Goal: Task Accomplishment & Management: Manage account settings

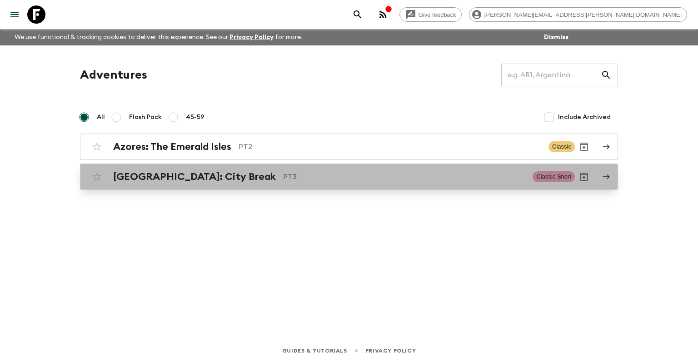
click at [365, 181] on p "PT3" at bounding box center [404, 176] width 242 height 11
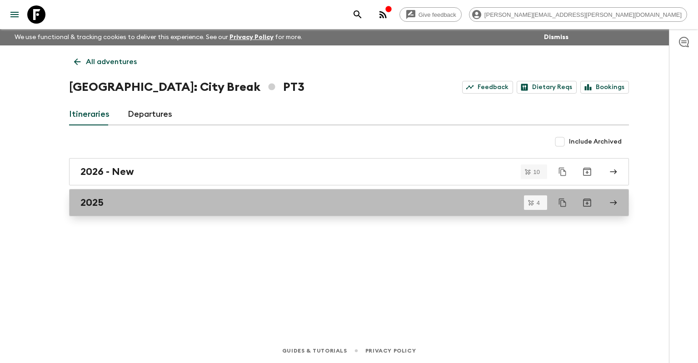
click at [152, 206] on div "2025" at bounding box center [340, 203] width 520 height 12
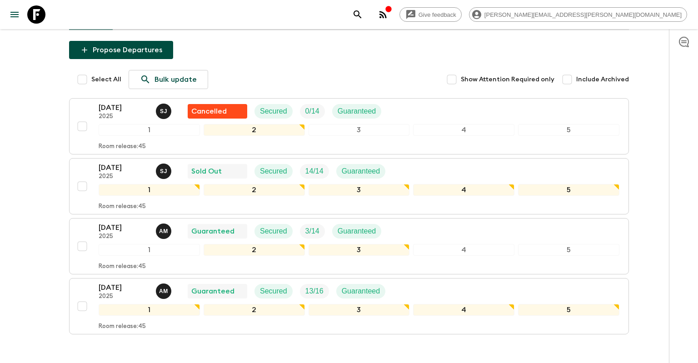
scroll to position [96, 0]
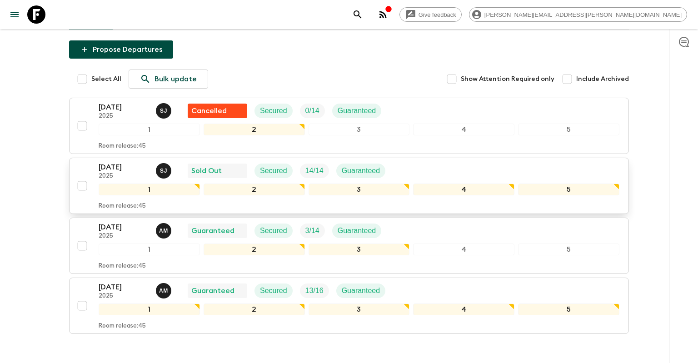
click at [122, 168] on p "[DATE]" at bounding box center [124, 167] width 50 height 11
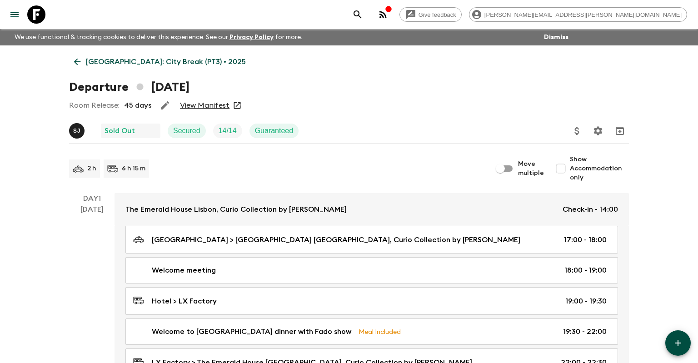
click at [197, 103] on link "View Manifest" at bounding box center [205, 105] width 50 height 9
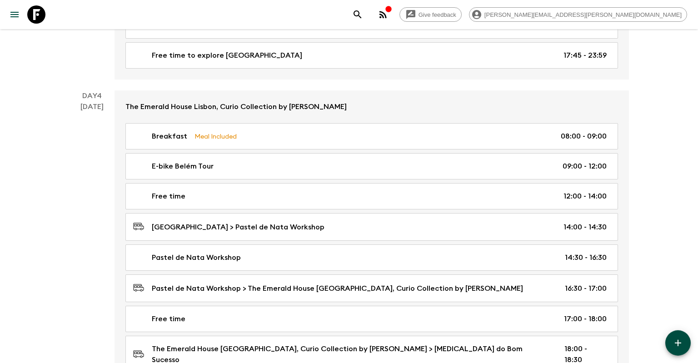
scroll to position [960, 0]
